Goal: Transaction & Acquisition: Subscribe to service/newsletter

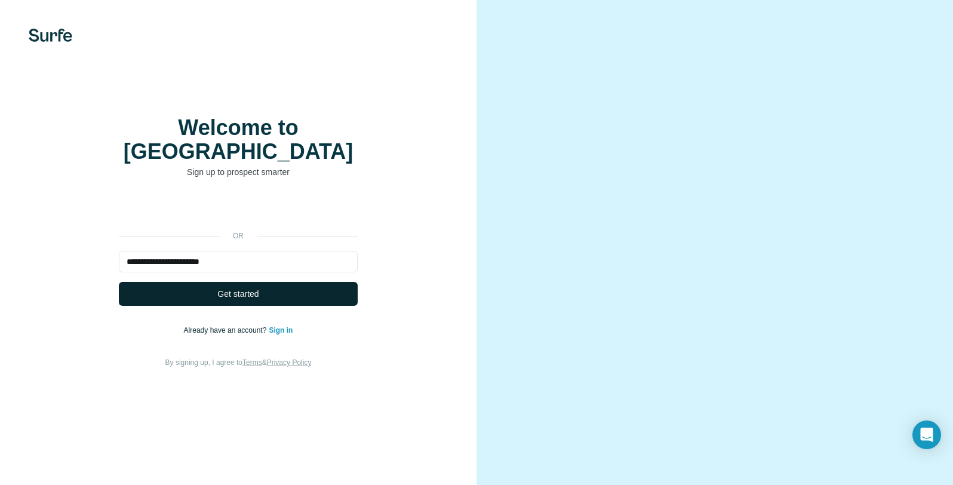
click at [239, 300] on span "Get started" at bounding box center [237, 294] width 41 height 12
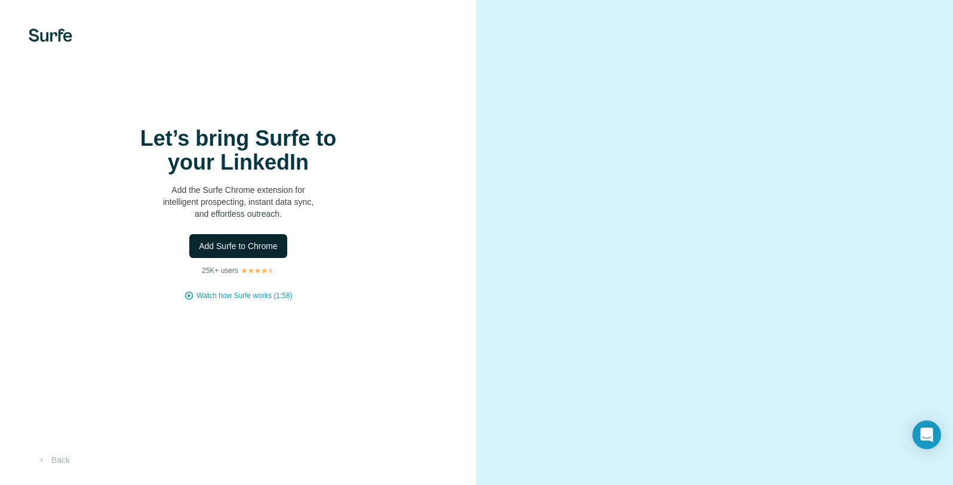
click at [244, 252] on span "Add Surfe to Chrome" at bounding box center [238, 246] width 79 height 12
click at [68, 455] on button "Back" at bounding box center [54, 459] width 50 height 21
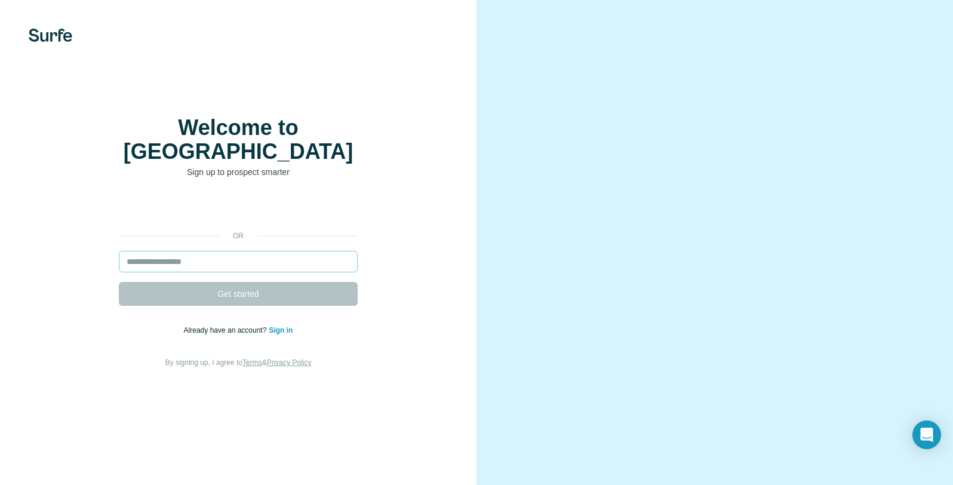
click at [169, 267] on input "email" at bounding box center [238, 261] width 239 height 21
type input "**********"
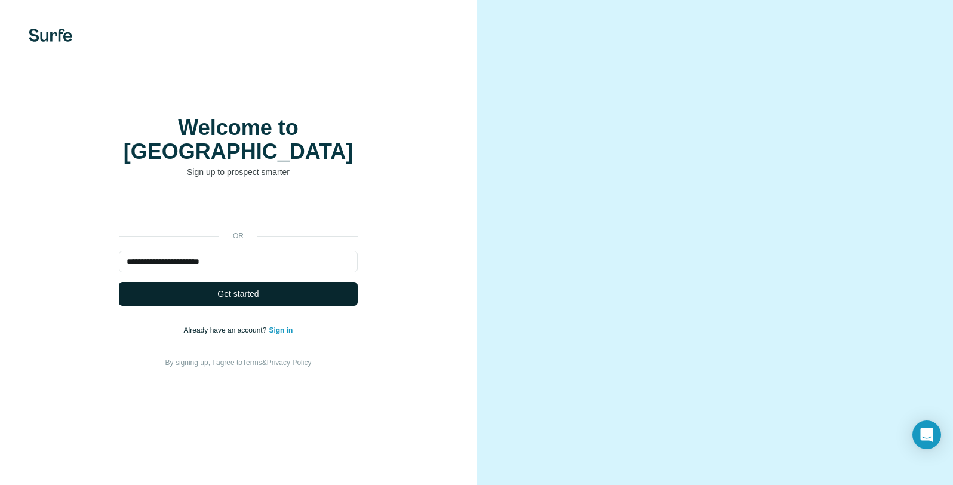
click at [196, 302] on button "Get started" at bounding box center [238, 294] width 239 height 24
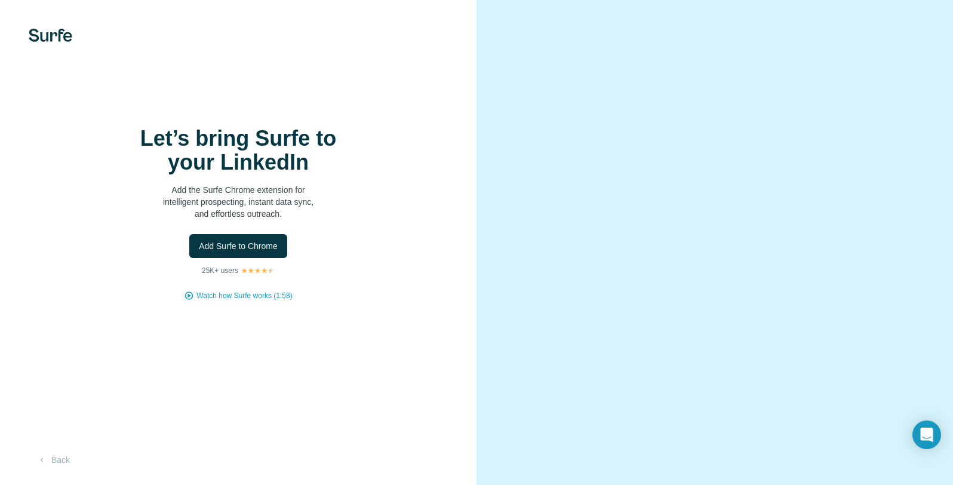
drag, startPoint x: 328, startPoint y: 163, endPoint x: 312, endPoint y: 213, distance: 52.9
click at [330, 162] on h1 "Let’s bring Surfe to your LinkedIn" at bounding box center [238, 151] width 239 height 48
click at [257, 274] on img at bounding box center [258, 270] width 34 height 7
click at [68, 461] on button "Back" at bounding box center [54, 459] width 50 height 21
